Goal: Information Seeking & Learning: Learn about a topic

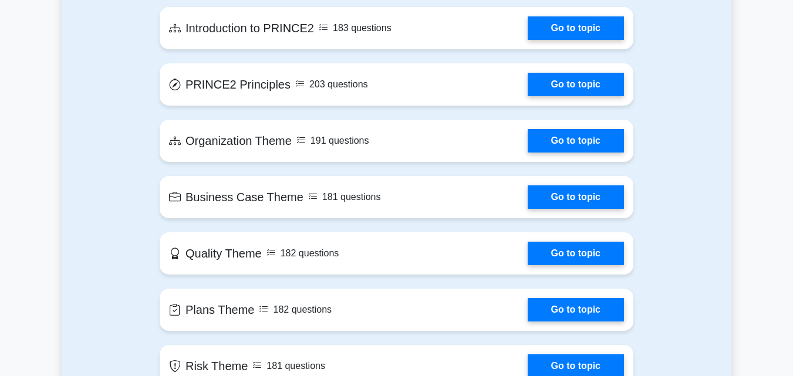
scroll to position [657, 0]
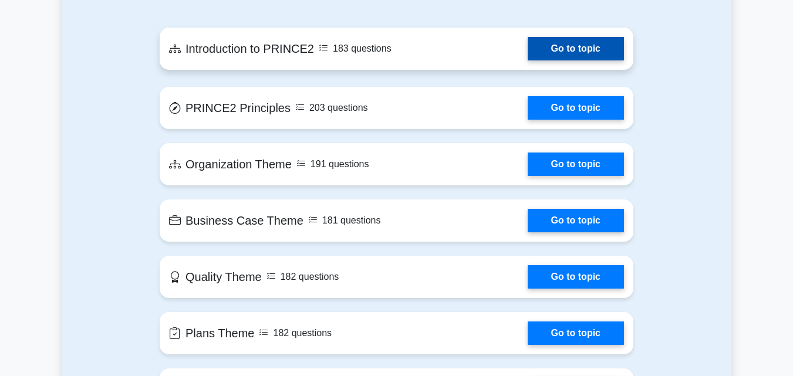
click at [600, 42] on link "Go to topic" at bounding box center [575, 48] width 96 height 23
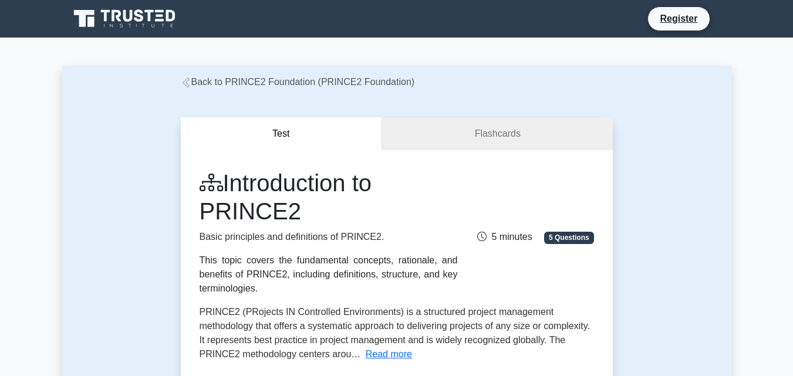
drag, startPoint x: 597, startPoint y: 42, endPoint x: 522, endPoint y: 49, distance: 76.0
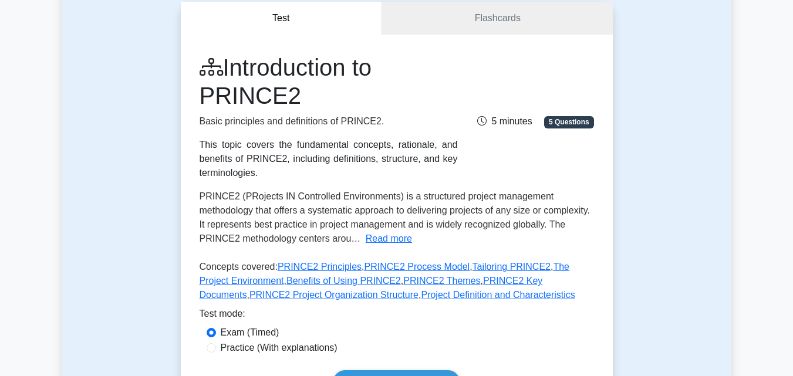
scroll to position [117, 0]
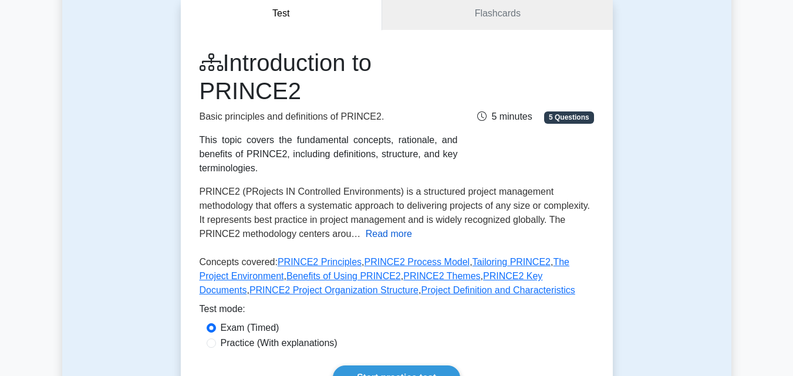
click at [377, 232] on button "Read more" at bounding box center [389, 234] width 46 height 14
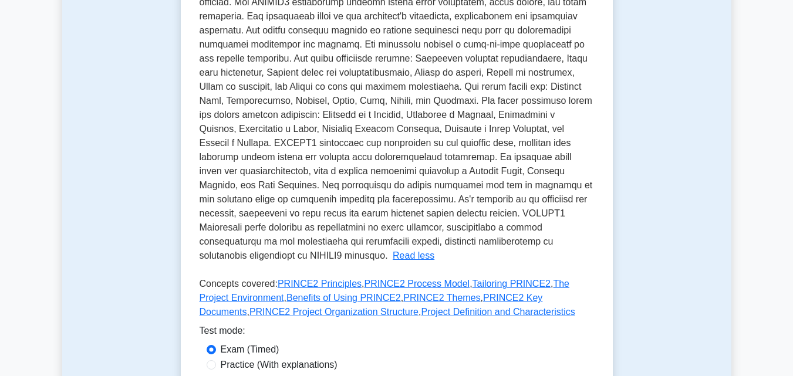
scroll to position [376, 0]
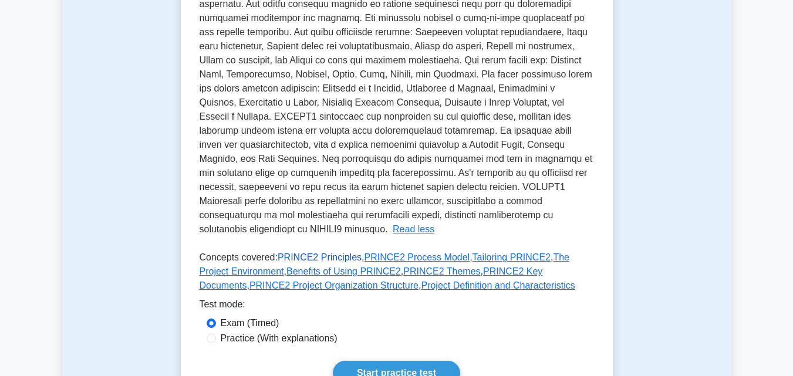
click at [324, 252] on link "PRINCE2 Principles" at bounding box center [320, 257] width 84 height 10
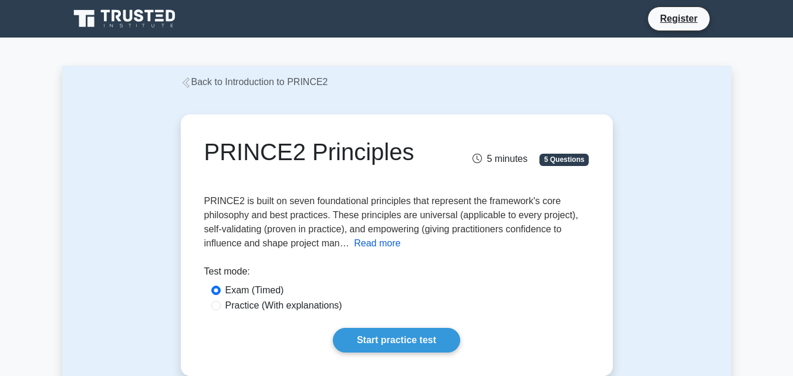
click at [378, 248] on button "Read more" at bounding box center [377, 243] width 46 height 14
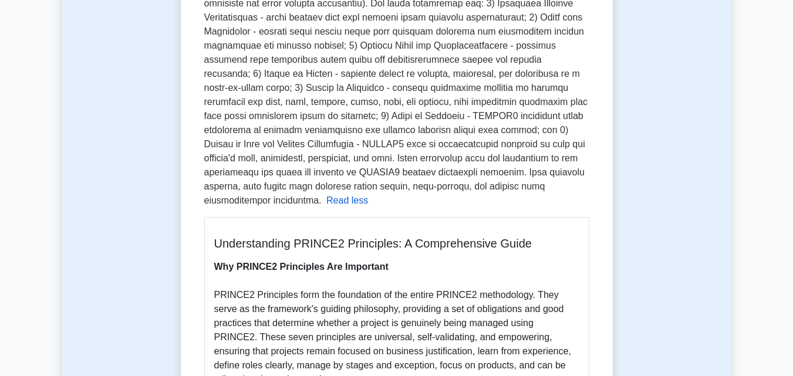
scroll to position [258, 0]
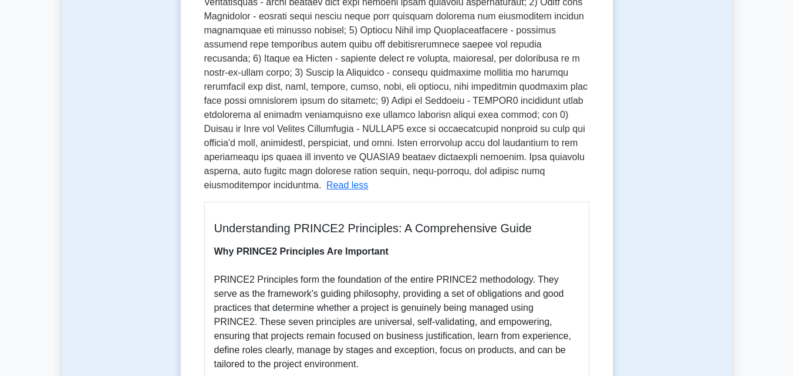
drag, startPoint x: 703, startPoint y: 374, endPoint x: 784, endPoint y: 229, distance: 166.0
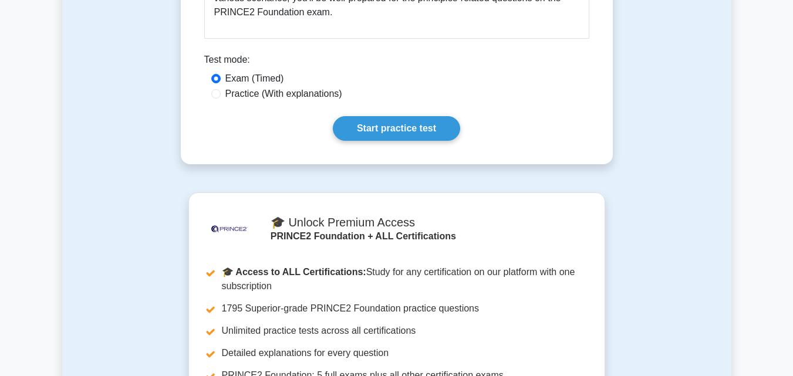
scroll to position [2065, 0]
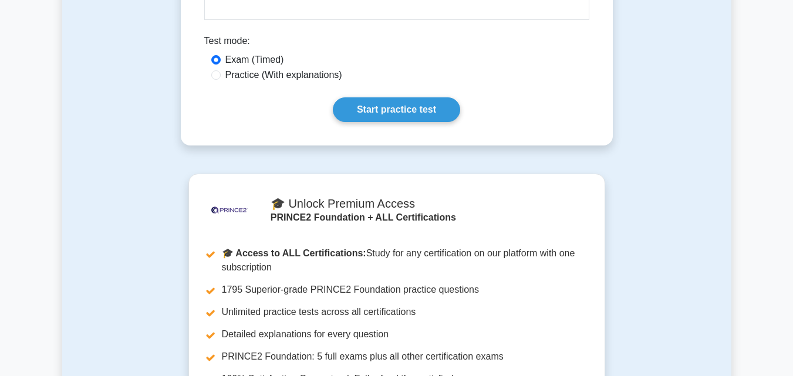
click at [712, 212] on div ".st0{fill-rule:evenodd;clip-rule:evenodd;fill:#000041;} .st1{fill-rule:evenodd;…" at bounding box center [396, 334] width 655 height 320
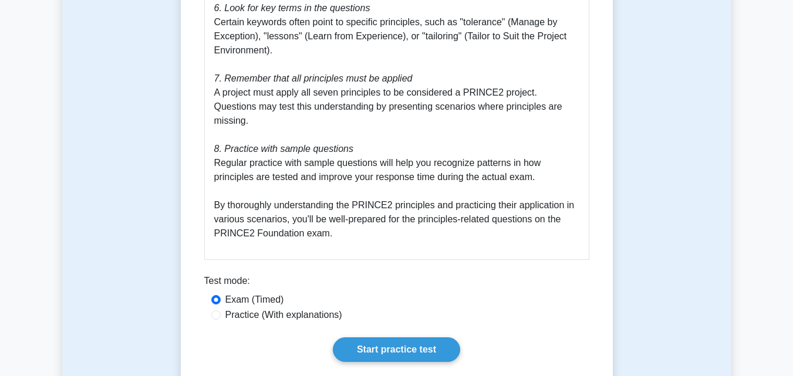
scroll to position [1849, 0]
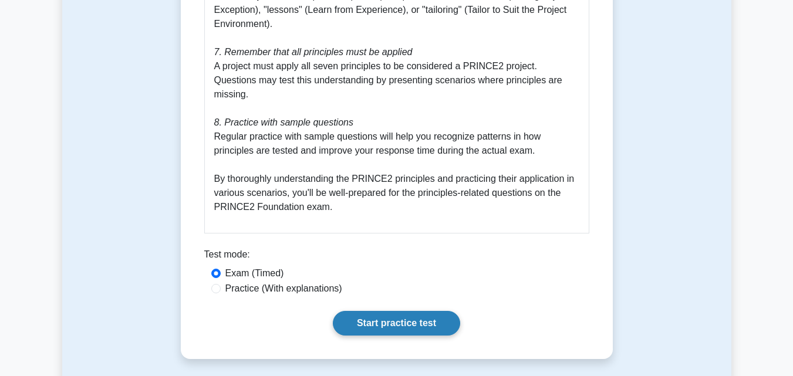
click at [435, 311] on link "Start practice test" at bounding box center [396, 323] width 127 height 25
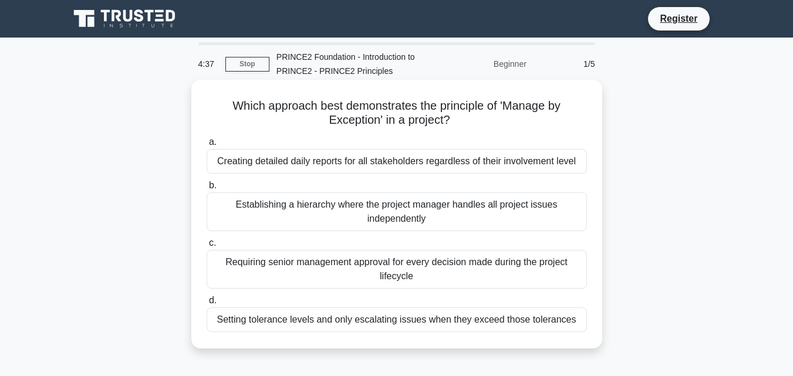
click at [435, 320] on div "Setting tolerance levels and only escalating issues when they exceed those tole…" at bounding box center [397, 319] width 380 height 25
click at [207, 305] on input "d. Setting tolerance levels and only escalating issues when they exceed those t…" at bounding box center [207, 301] width 0 height 8
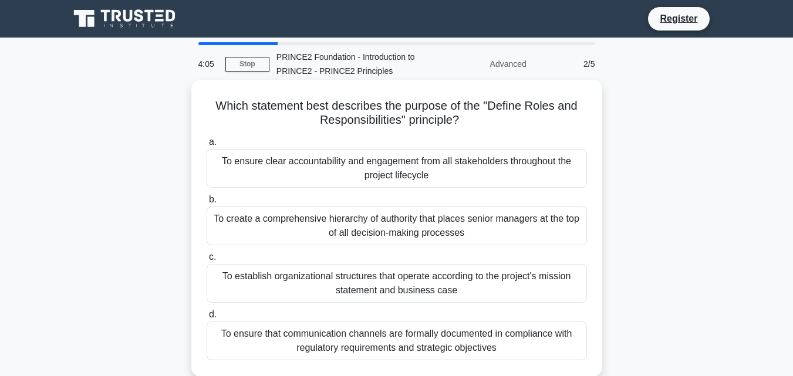
click at [379, 231] on div "To create a comprehensive hierarchy of authority that places senior managers at…" at bounding box center [397, 226] width 380 height 39
click at [207, 204] on input "b. To create a comprehensive hierarchy of authority that places senior managers…" at bounding box center [207, 200] width 0 height 8
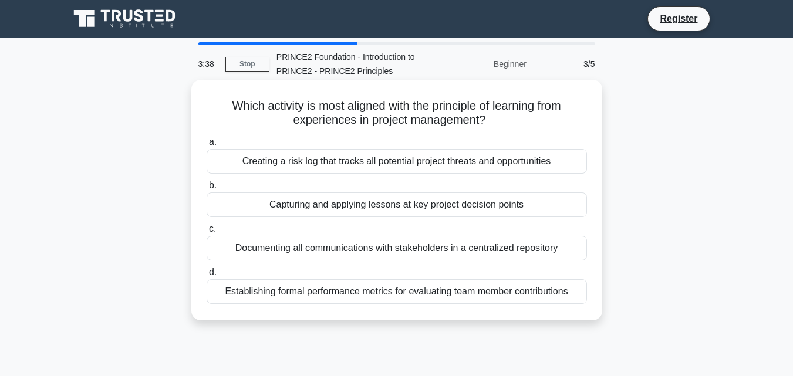
click at [381, 203] on div "Capturing and applying lessons at key project decision points" at bounding box center [397, 204] width 380 height 25
click at [207, 190] on input "b. Capturing and applying lessons at key project decision points" at bounding box center [207, 186] width 0 height 8
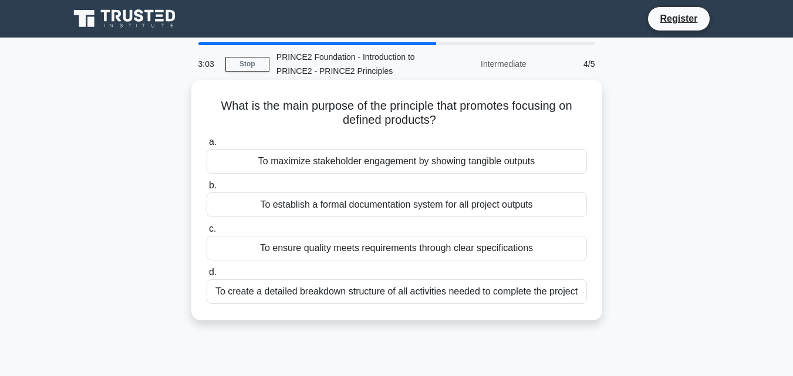
click at [350, 249] on div "To ensure quality meets requirements through clear specifications" at bounding box center [397, 248] width 380 height 25
click at [207, 233] on input "c. To ensure quality meets requirements through clear specifications" at bounding box center [207, 229] width 0 height 8
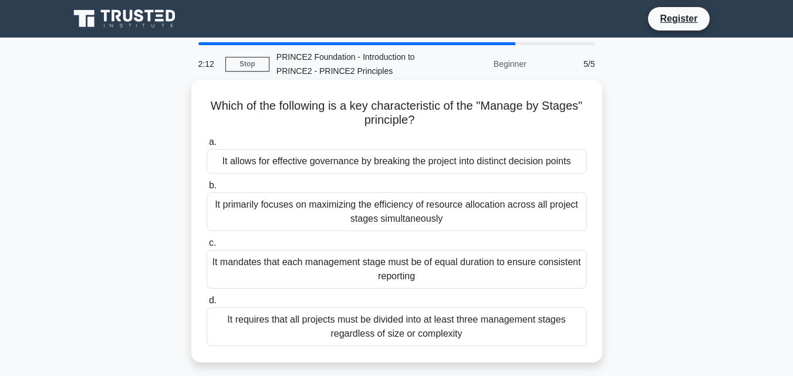
click at [347, 213] on div "It primarily focuses on maximizing the efficiency of resource allocation across…" at bounding box center [397, 211] width 380 height 39
click at [207, 190] on input "b. It primarily focuses on maximizing the efficiency of resource allocation acr…" at bounding box center [207, 186] width 0 height 8
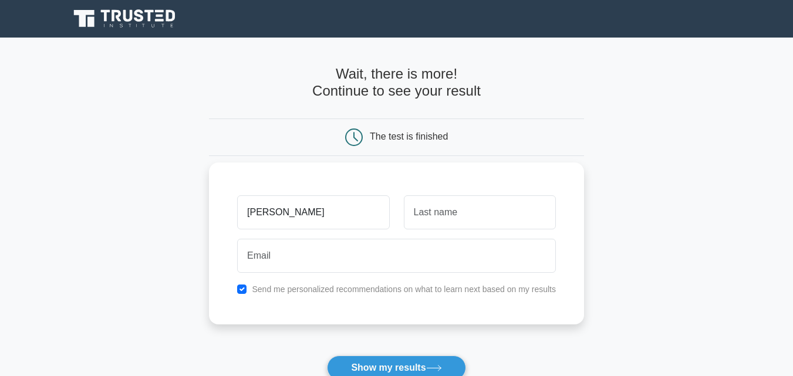
type input "mary"
click at [455, 220] on input "text" at bounding box center [480, 212] width 152 height 34
type input "nwoke"
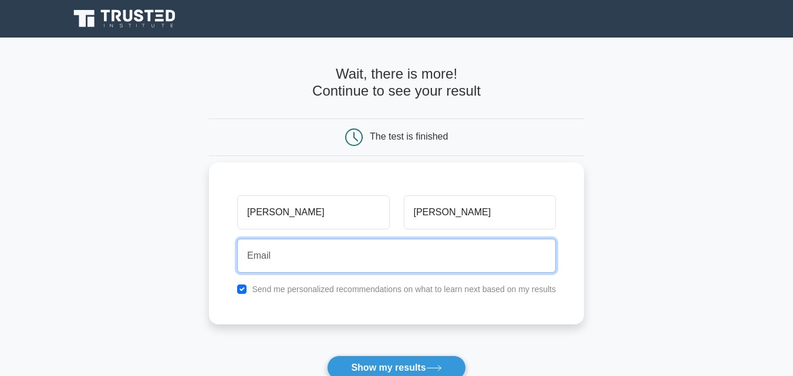
click at [421, 269] on input "email" at bounding box center [396, 256] width 319 height 34
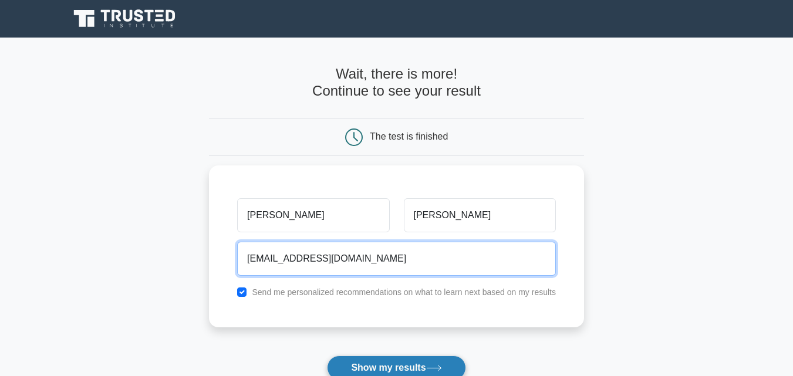
type input "maryaladi231@gmail.com"
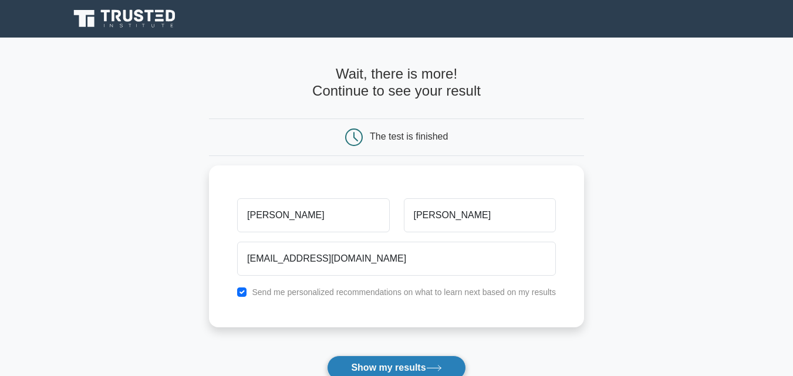
click at [404, 367] on button "Show my results" at bounding box center [396, 368] width 138 height 25
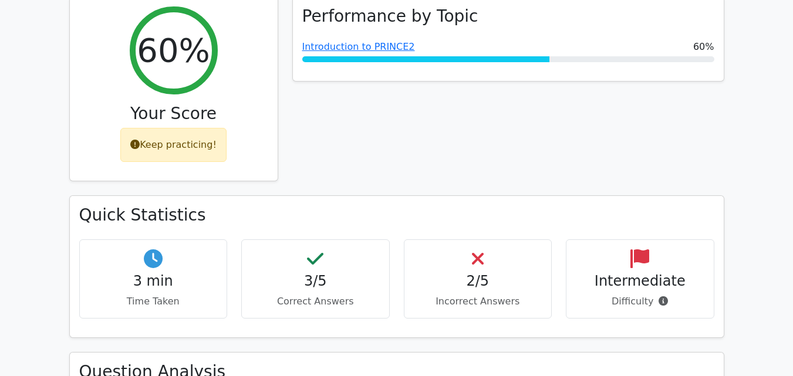
scroll to position [493, 0]
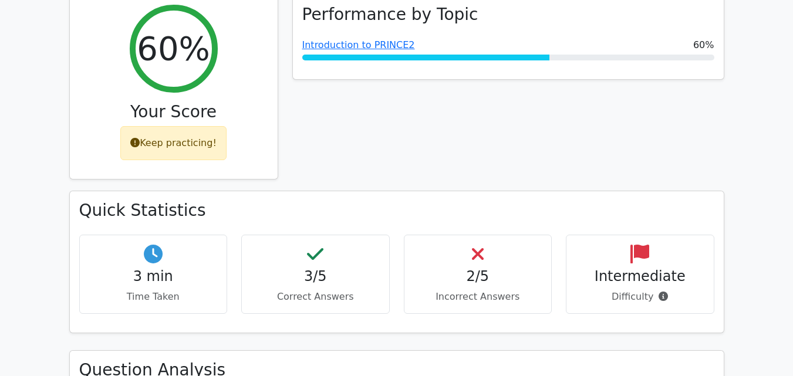
click at [476, 300] on p "Incorrect Answers" at bounding box center [478, 297] width 128 height 14
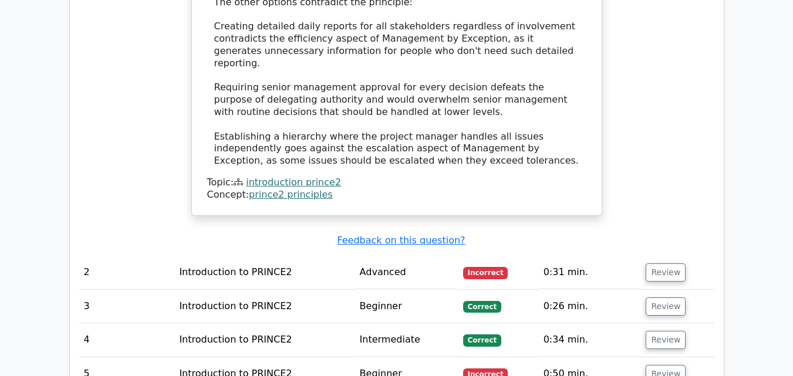
scroll to position [1385, 0]
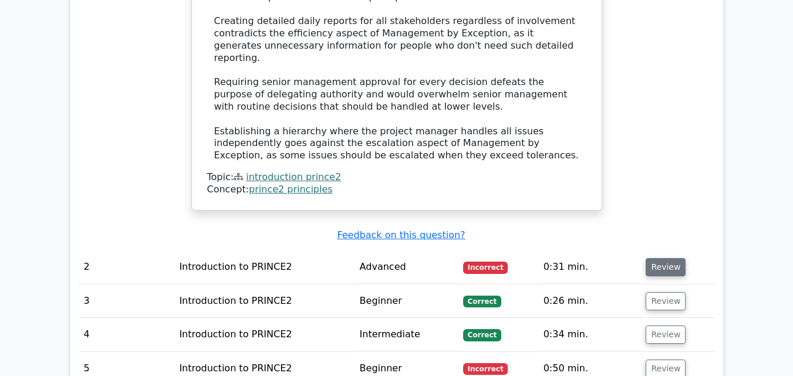
click at [665, 258] on button "Review" at bounding box center [665, 267] width 40 height 18
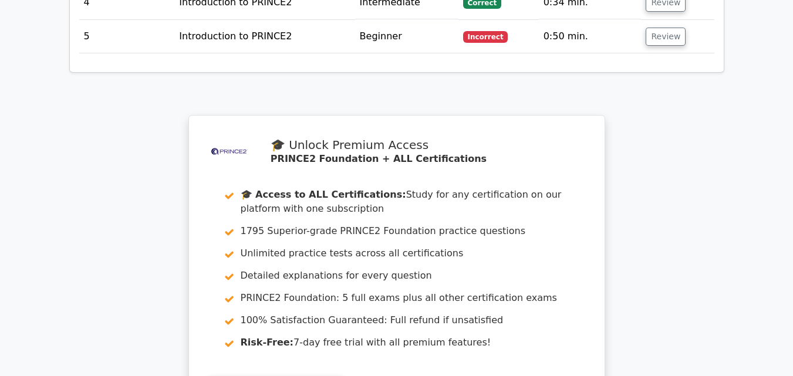
scroll to position [2394, 0]
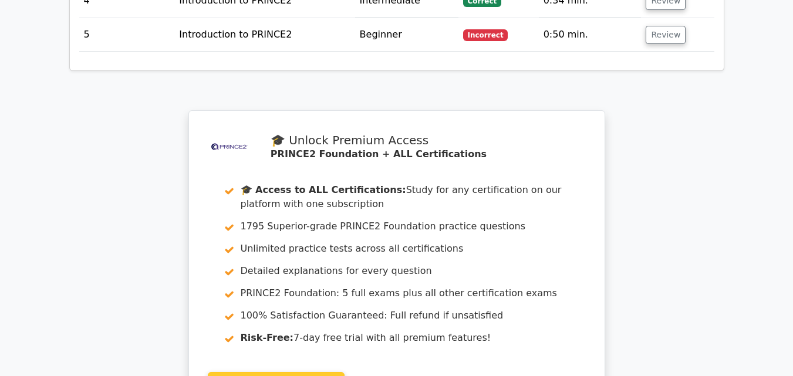
click at [289, 372] on link "Start Your Free 7-Day Trial" at bounding box center [276, 383] width 137 height 22
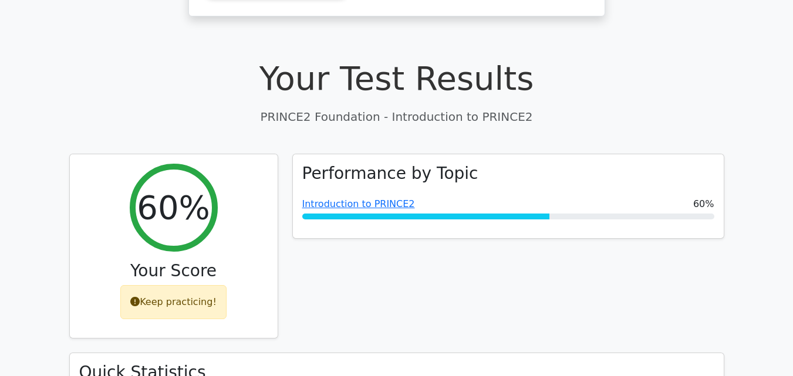
scroll to position [329, 0]
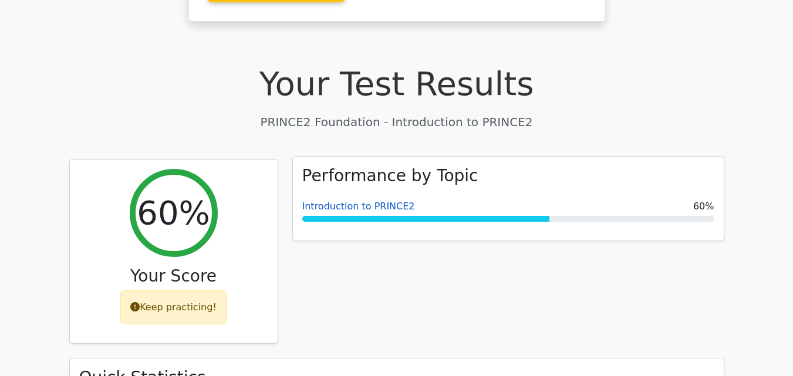
click at [381, 205] on link "Introduction to PRINCE2" at bounding box center [358, 206] width 113 height 11
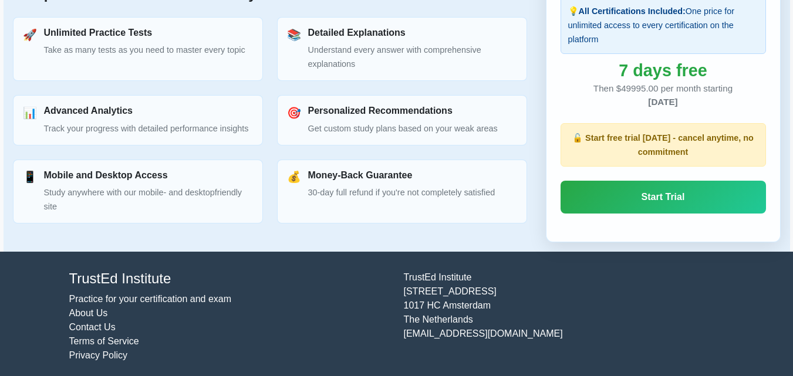
scroll to position [566, 0]
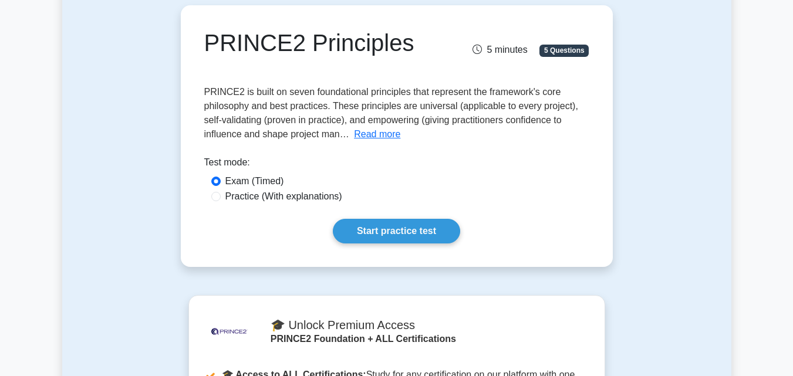
scroll to position [117, 0]
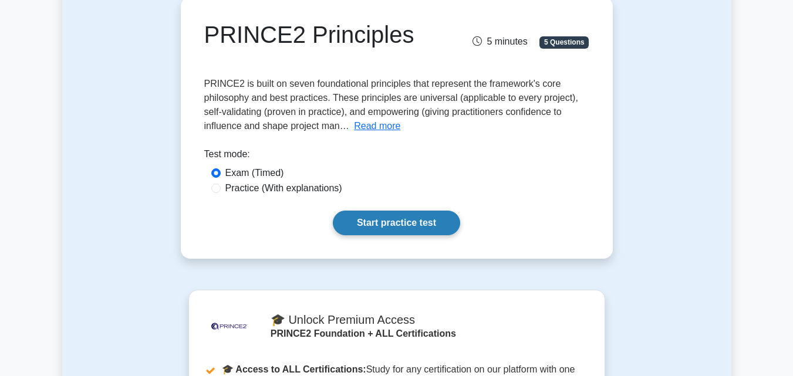
click at [436, 223] on link "Start practice test" at bounding box center [396, 223] width 127 height 25
click at [356, 217] on link "Start practice test" at bounding box center [396, 223] width 127 height 25
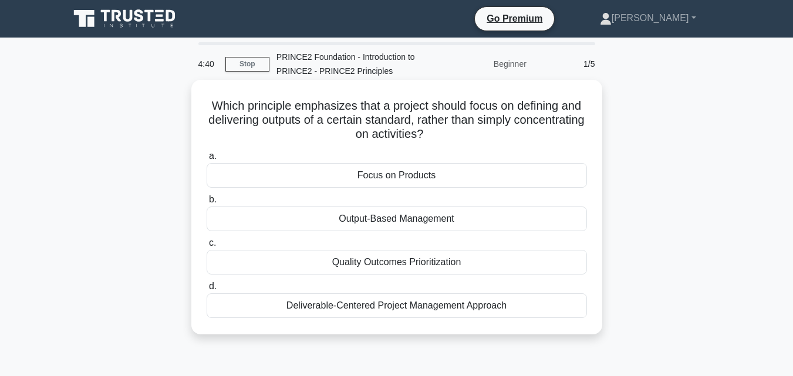
click at [431, 175] on div "Focus on Products" at bounding box center [397, 175] width 380 height 25
click at [207, 160] on input "a. Focus on Products" at bounding box center [207, 157] width 0 height 8
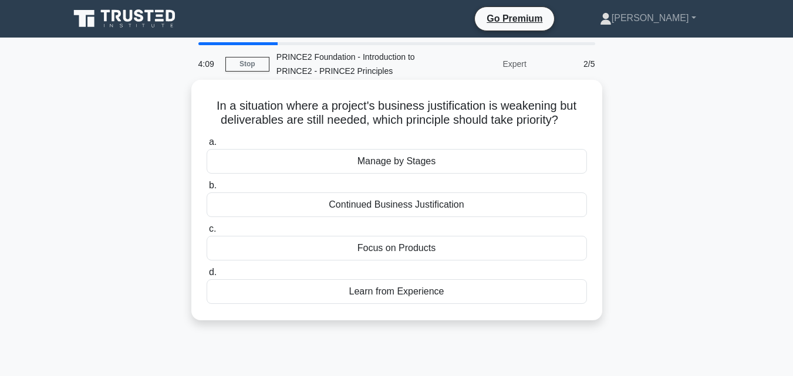
click at [377, 294] on div "Learn from Experience" at bounding box center [397, 291] width 380 height 25
click at [207, 276] on input "d. Learn from Experience" at bounding box center [207, 273] width 0 height 8
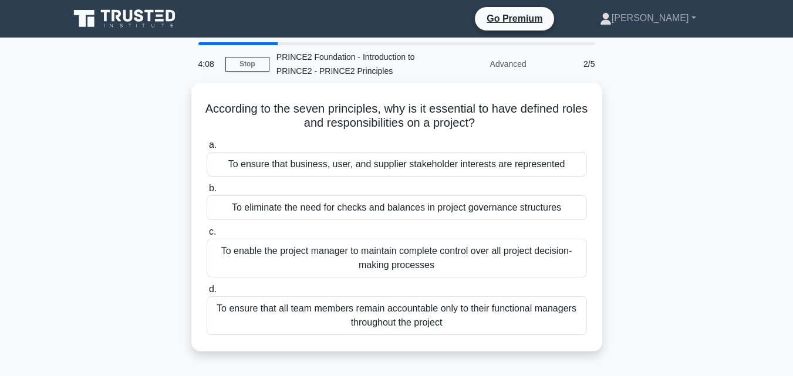
click at [377, 294] on label "d. To ensure that all team members remain accountable only to their functional …" at bounding box center [397, 308] width 380 height 53
click at [207, 293] on input "d. To ensure that all team members remain accountable only to their functional …" at bounding box center [207, 290] width 0 height 8
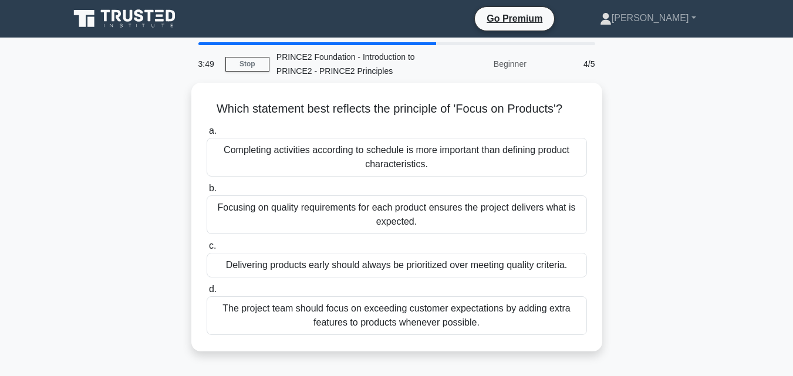
click at [586, 63] on div "4/5" at bounding box center [567, 63] width 69 height 23
click at [356, 217] on div "Focusing on quality requirements for each product ensures the project delivers …" at bounding box center [397, 214] width 380 height 39
click at [207, 192] on input "b. Focusing on quality requirements for each product ensures the project delive…" at bounding box center [207, 189] width 0 height 8
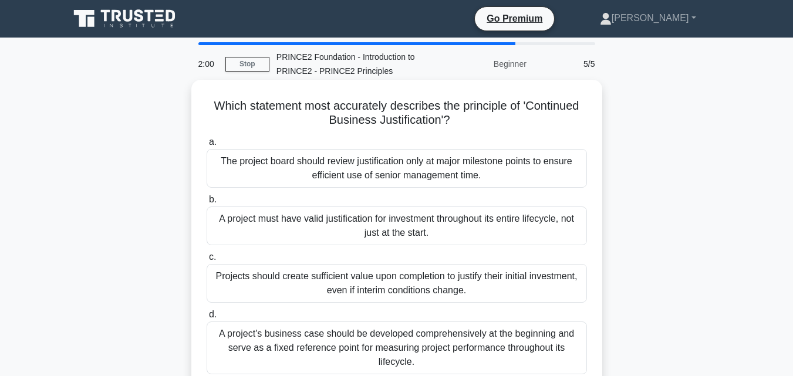
click at [386, 327] on div "A project's business case should be developed comprehensively at the beginning …" at bounding box center [397, 348] width 380 height 53
click at [207, 319] on input "d. A project's business case should be developed comprehensively at the beginni…" at bounding box center [207, 315] width 0 height 8
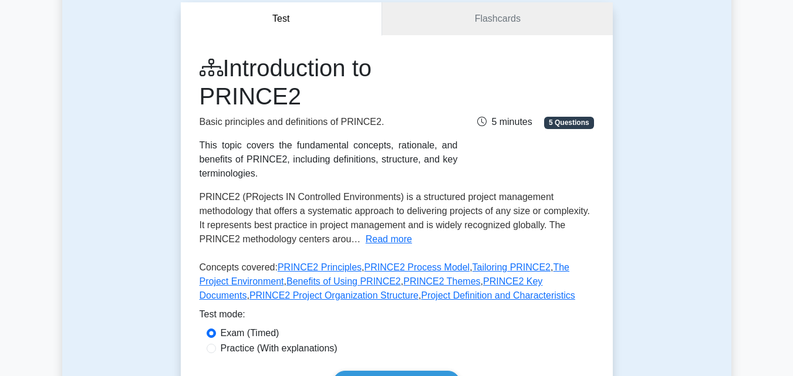
scroll to position [117, 0]
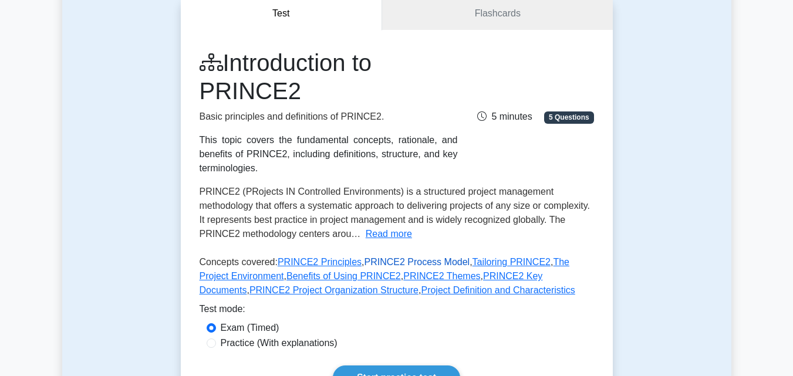
click at [387, 263] on link "PRINCE2 Process Model" at bounding box center [417, 262] width 106 height 10
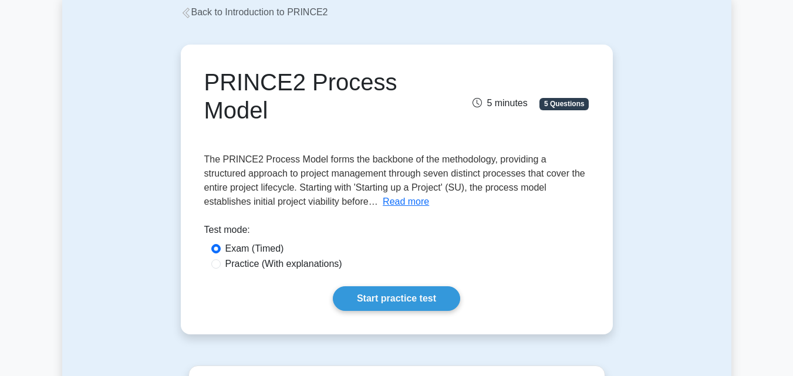
scroll to position [70, 0]
click at [383, 203] on button "Read more" at bounding box center [406, 201] width 46 height 14
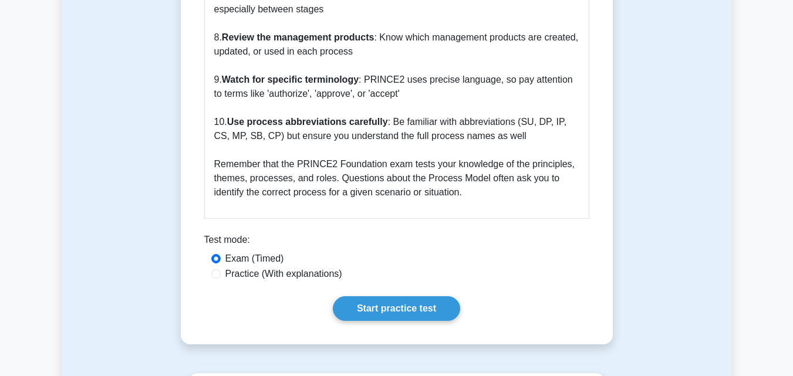
scroll to position [1854, 0]
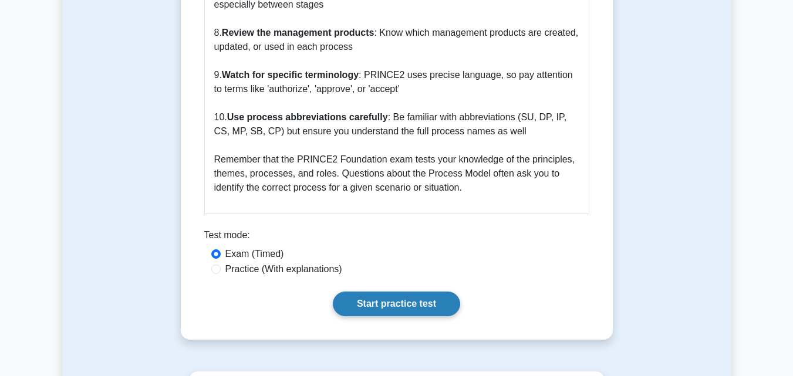
click at [425, 292] on link "Start practice test" at bounding box center [396, 304] width 127 height 25
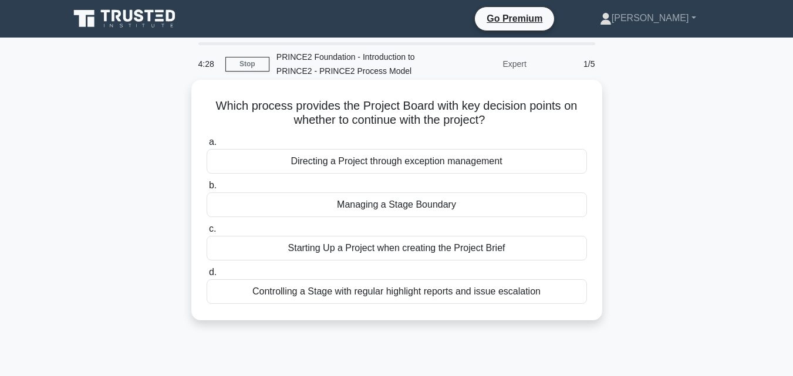
click at [379, 162] on div "Directing a Project through exception management" at bounding box center [397, 161] width 380 height 25
click at [207, 146] on input "a. Directing a Project through exception management" at bounding box center [207, 142] width 0 height 8
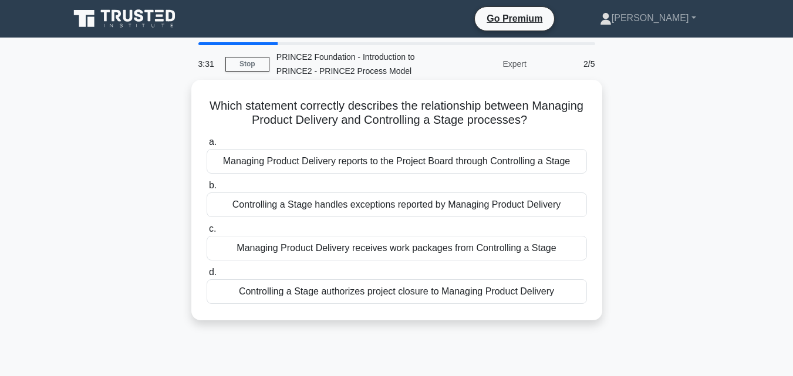
click at [379, 258] on div "Managing Product Delivery receives work packages from Controlling a Stage" at bounding box center [397, 248] width 380 height 25
click at [207, 233] on input "c. Managing Product Delivery receives work packages from Controlling a Stage" at bounding box center [207, 229] width 0 height 8
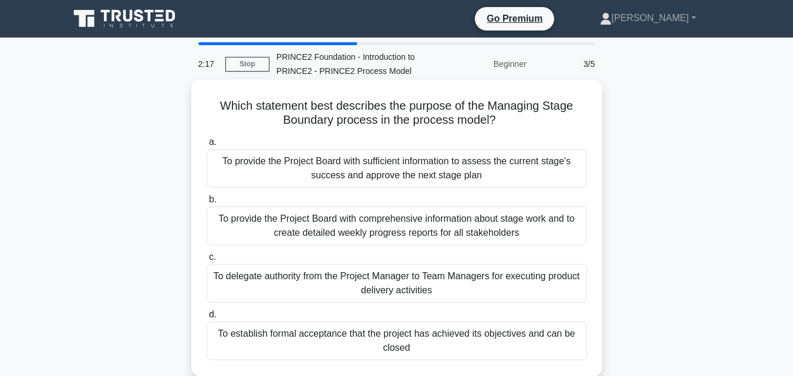
click at [404, 174] on div "To provide the Project Board with sufficient information to assess the current …" at bounding box center [397, 168] width 380 height 39
click at [207, 146] on input "a. To provide the Project Board with sufficient information to assess the curre…" at bounding box center [207, 142] width 0 height 8
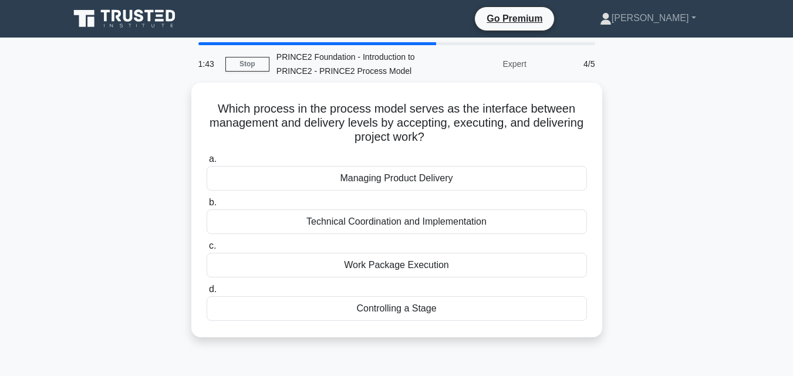
click at [404, 174] on div "Managing Product Delivery" at bounding box center [397, 178] width 380 height 25
click at [207, 163] on input "a. Managing Product Delivery" at bounding box center [207, 159] width 0 height 8
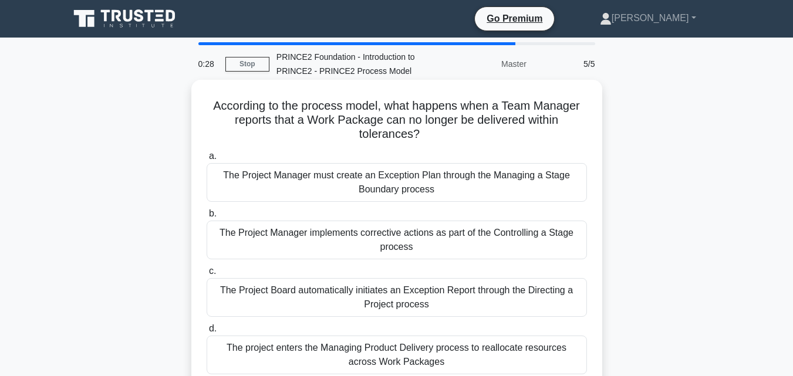
click at [410, 235] on div "The Project Manager implements corrective actions as part of the Controlling a …" at bounding box center [397, 240] width 380 height 39
click at [207, 218] on input "b. The Project Manager implements corrective actions as part of the Controlling…" at bounding box center [207, 214] width 0 height 8
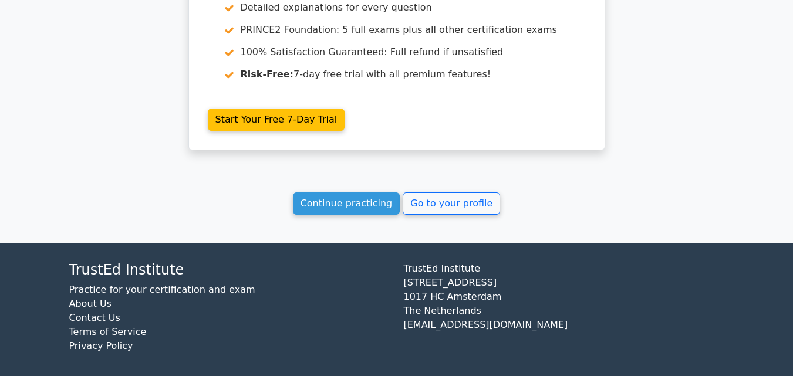
scroll to position [1917, 0]
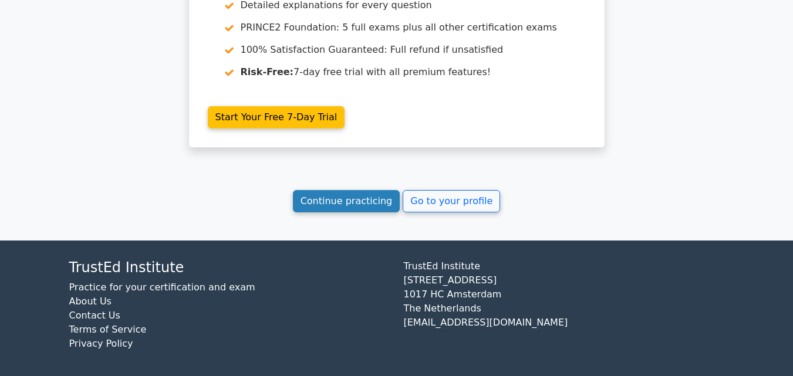
click at [377, 192] on link "Continue practicing" at bounding box center [346, 201] width 107 height 22
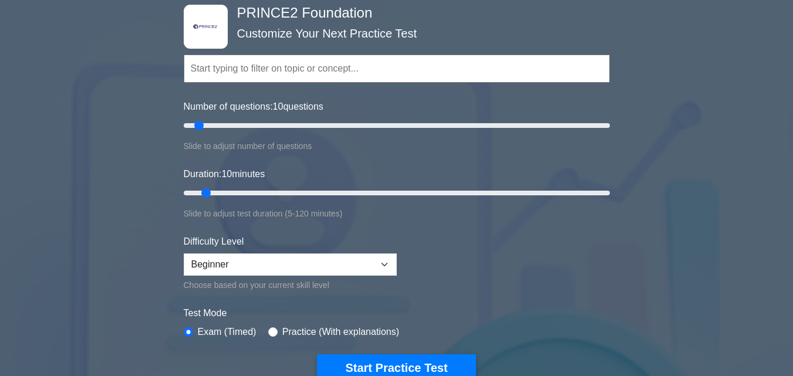
scroll to position [94, 0]
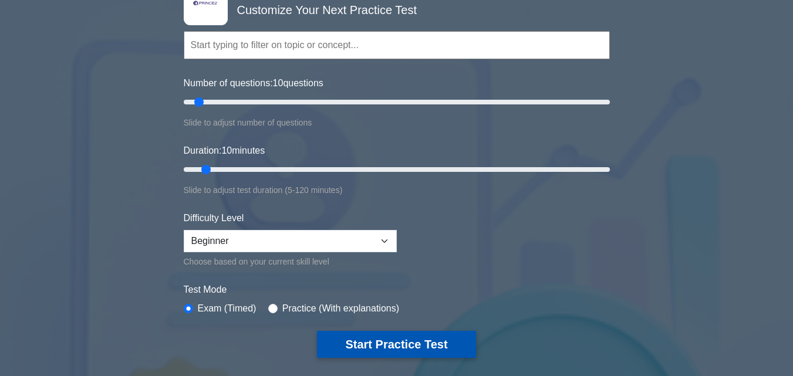
click at [385, 332] on button "Start Practice Test" at bounding box center [396, 344] width 158 height 27
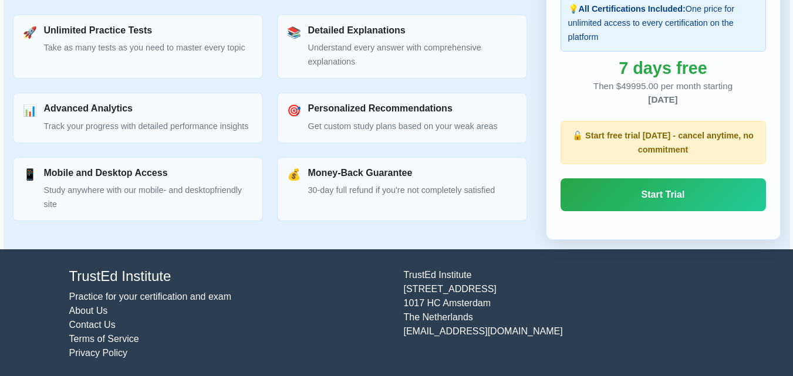
scroll to position [566, 0]
